Goal: Task Accomplishment & Management: Use online tool/utility

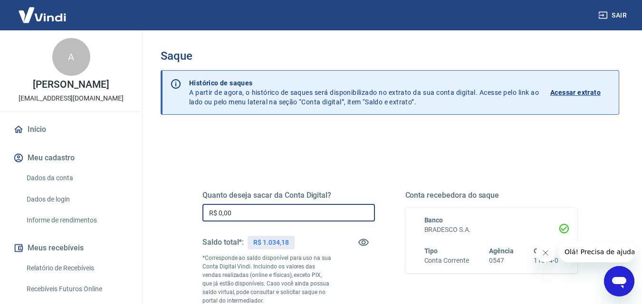
click at [295, 210] on input "R$ 0,00" at bounding box center [288, 213] width 172 height 18
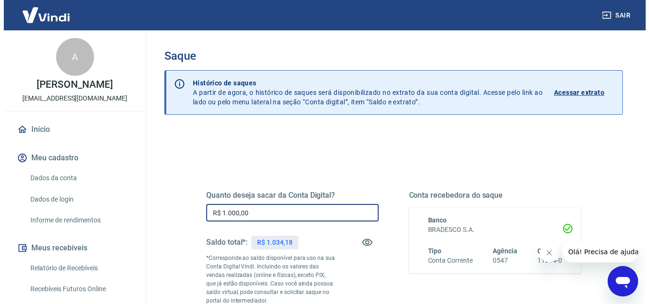
scroll to position [142, 0]
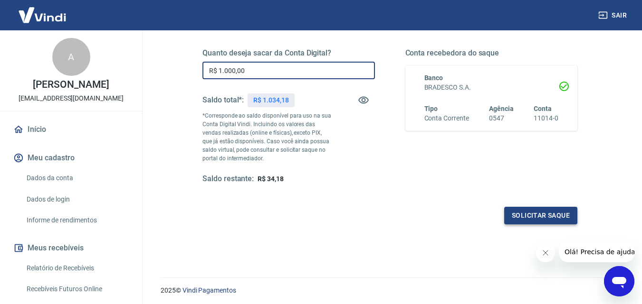
type input "R$ 1.000,00"
click at [525, 212] on button "Solicitar saque" at bounding box center [540, 216] width 73 height 18
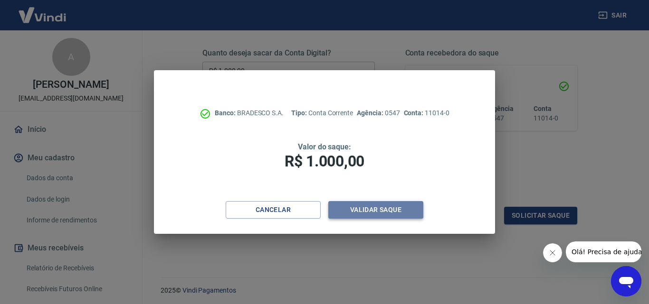
click at [377, 204] on button "Validar saque" at bounding box center [375, 210] width 95 height 18
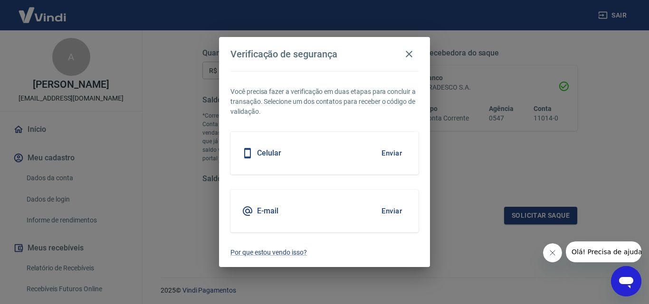
click at [394, 155] on button "Enviar" at bounding box center [391, 153] width 31 height 20
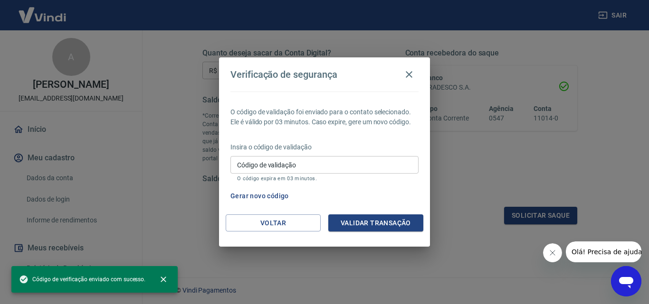
click at [348, 158] on input "Código de validação" at bounding box center [324, 165] width 188 height 18
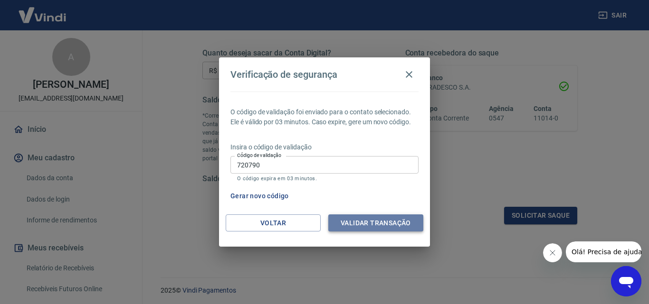
click at [365, 224] on button "Validar transação" at bounding box center [375, 224] width 95 height 18
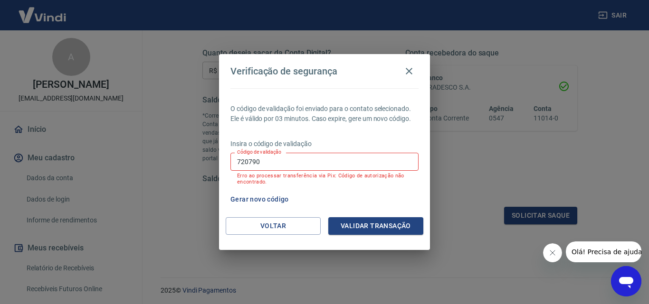
click at [263, 148] on p "Insira o código de validação" at bounding box center [324, 144] width 188 height 10
click at [269, 159] on input "720790" at bounding box center [324, 162] width 188 height 18
click at [270, 159] on input "720790" at bounding box center [324, 162] width 188 height 18
type input "720790"
click at [397, 224] on button "Validar transação" at bounding box center [375, 226] width 95 height 18
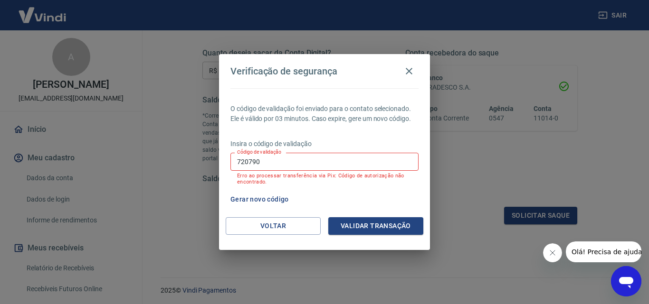
click at [259, 198] on button "Gerar novo código" at bounding box center [260, 200] width 66 height 18
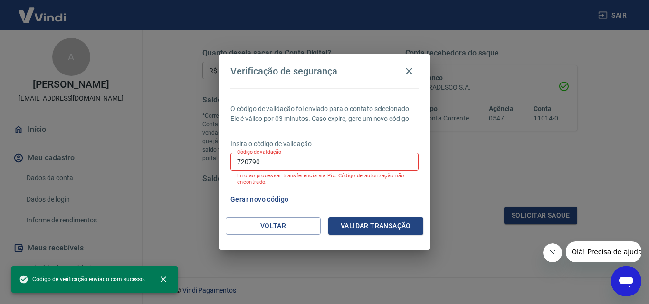
click at [324, 165] on input "720790" at bounding box center [324, 162] width 188 height 18
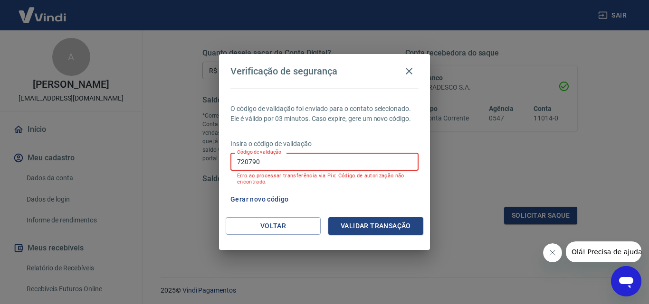
click at [324, 165] on input "720790" at bounding box center [324, 162] width 188 height 18
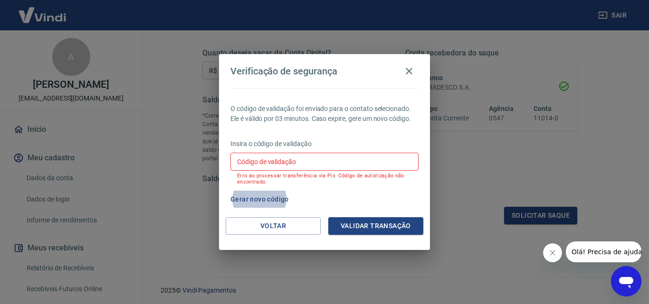
click at [324, 165] on input "Código de validação" at bounding box center [324, 162] width 188 height 18
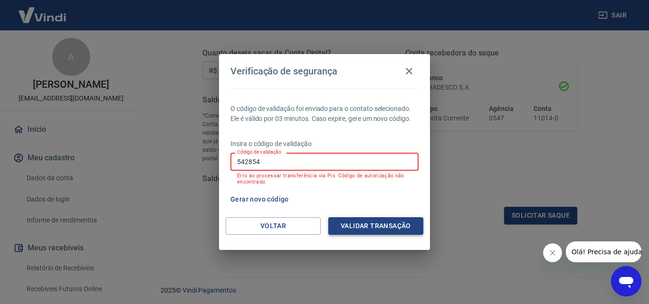
type input "542854"
click at [383, 224] on button "Validar transação" at bounding box center [375, 226] width 95 height 18
click at [409, 69] on icon "button" at bounding box center [408, 71] width 11 height 11
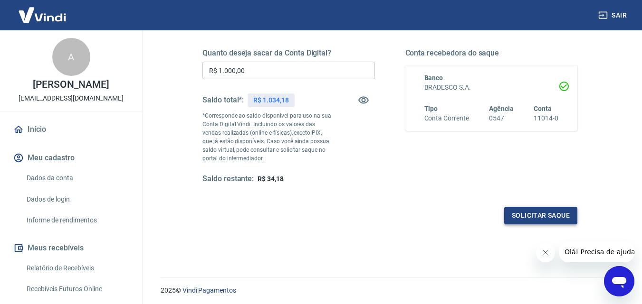
click at [555, 216] on button "Solicitar saque" at bounding box center [540, 216] width 73 height 18
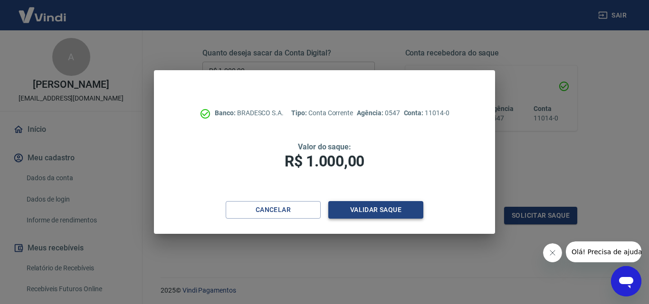
click at [380, 208] on button "Validar saque" at bounding box center [375, 210] width 95 height 18
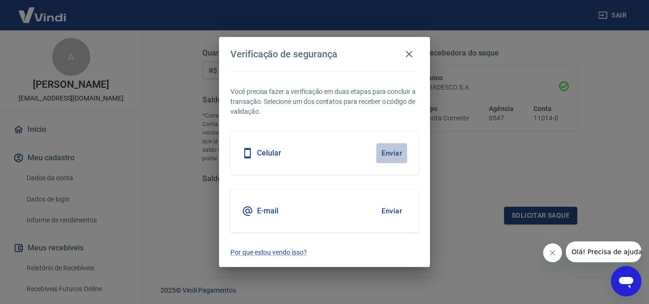
click at [398, 150] on button "Enviar" at bounding box center [391, 153] width 31 height 20
click at [390, 152] on button "Enviar" at bounding box center [391, 153] width 31 height 20
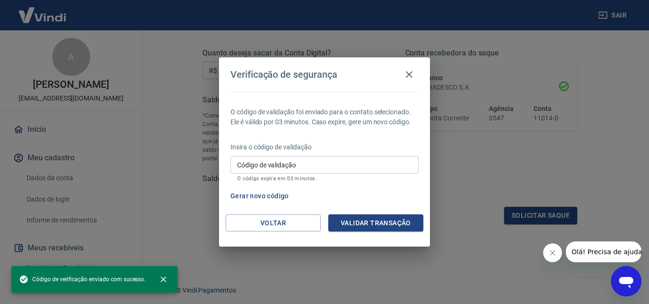
click at [328, 165] on input "Código de validação" at bounding box center [324, 165] width 188 height 18
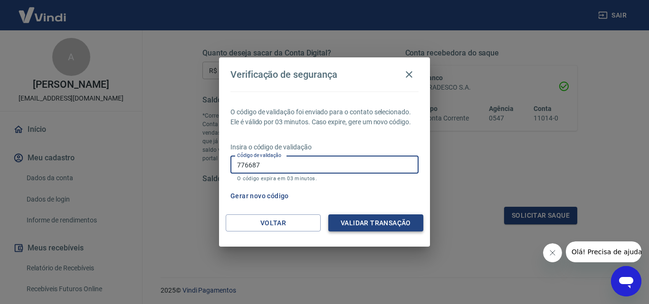
type input "776687"
click at [372, 220] on button "Validar transação" at bounding box center [375, 224] width 95 height 18
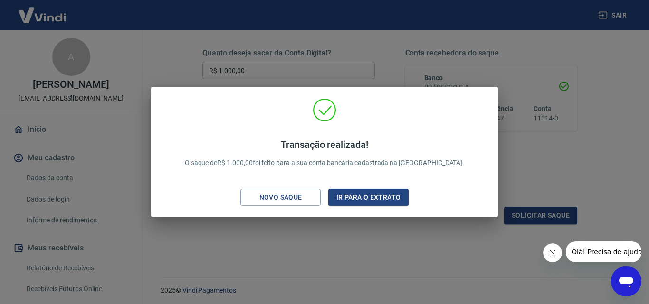
click at [381, 249] on div "Transação realizada! O saque de R$ 1.000,00 foi feito para a sua conta bancária…" at bounding box center [324, 152] width 649 height 304
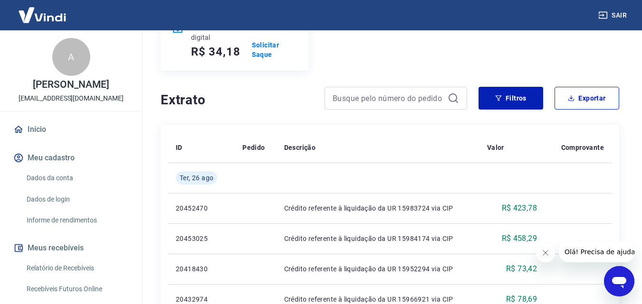
scroll to position [47, 0]
